Goal: Task Accomplishment & Management: Complete application form

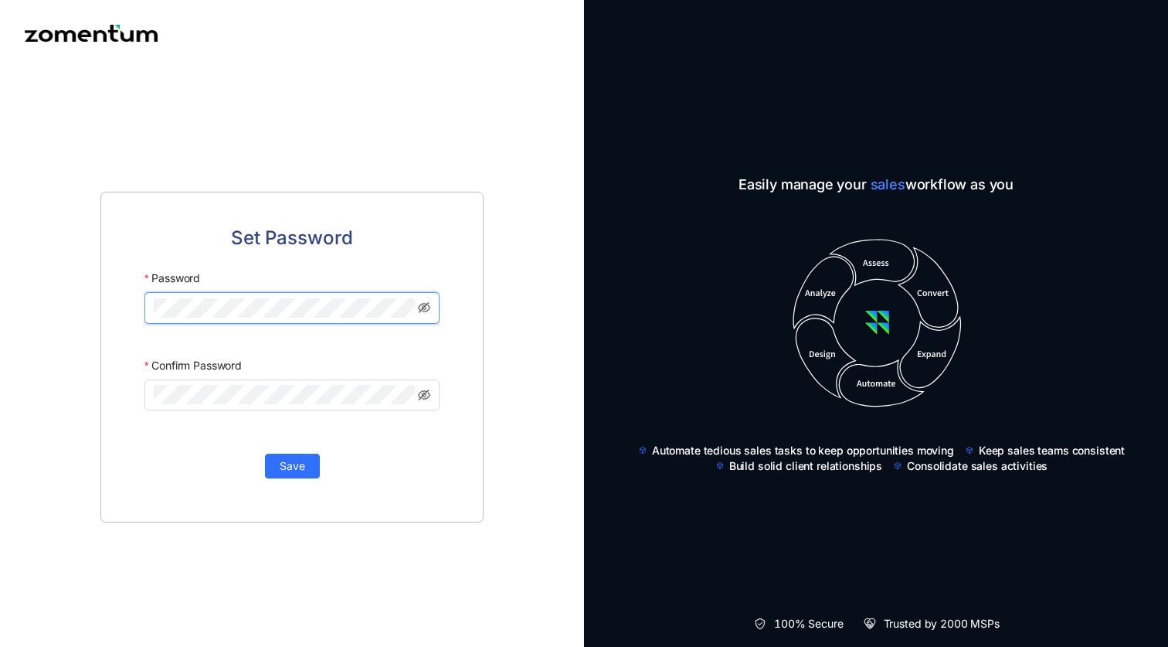
click at [327, 298] on span at bounding box center [292, 307] width 295 height 31
click at [284, 383] on span at bounding box center [292, 394] width 295 height 31
click at [293, 463] on span "Save" at bounding box center [293, 465] width 26 height 17
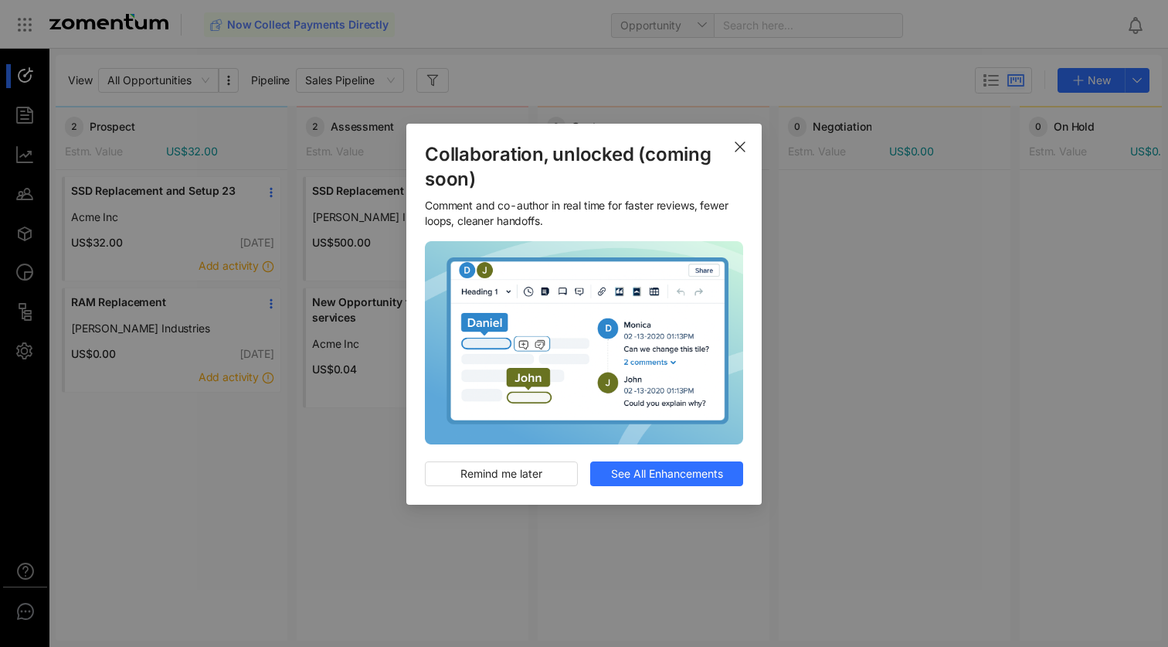
click at [739, 154] on span "Close" at bounding box center [740, 145] width 43 height 43
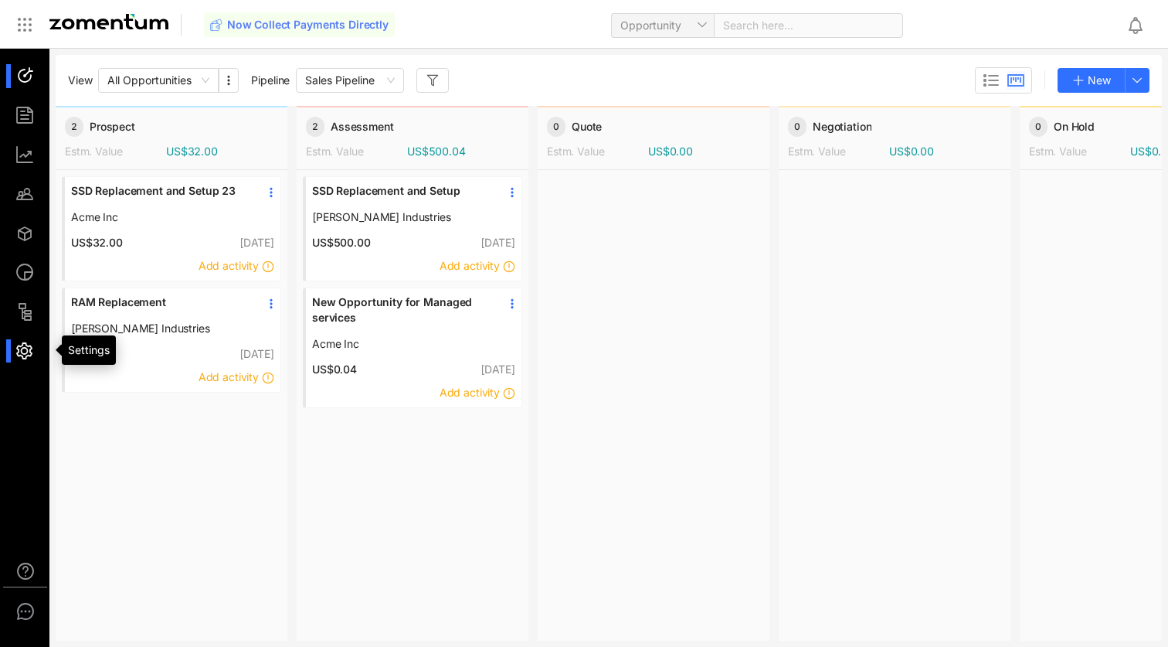
click at [29, 345] on div at bounding box center [31, 351] width 33 height 24
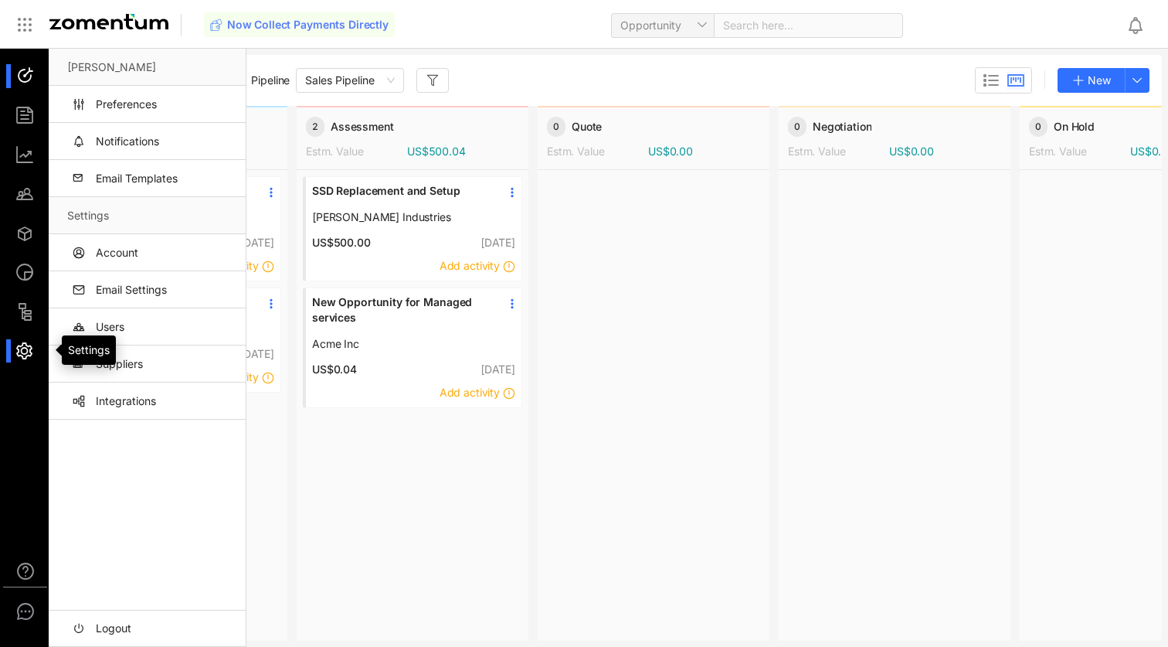
click at [16, 349] on div at bounding box center [31, 351] width 33 height 24
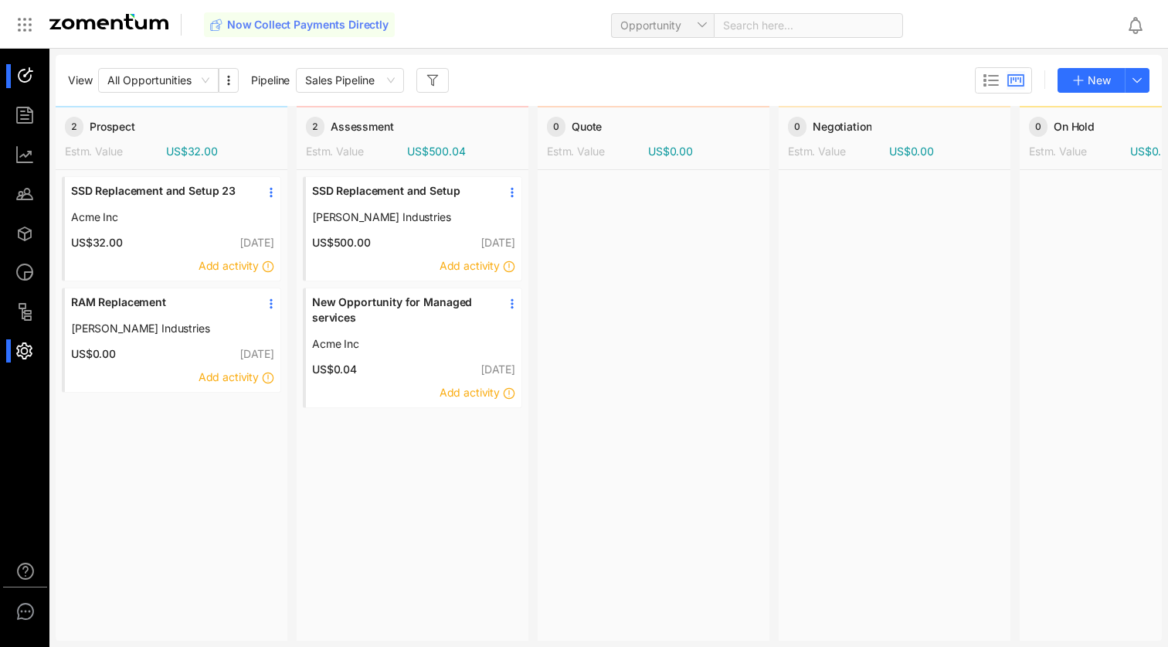
click at [855, 261] on div at bounding box center [895, 404] width 232 height 469
